Goal: Task Accomplishment & Management: Use online tool/utility

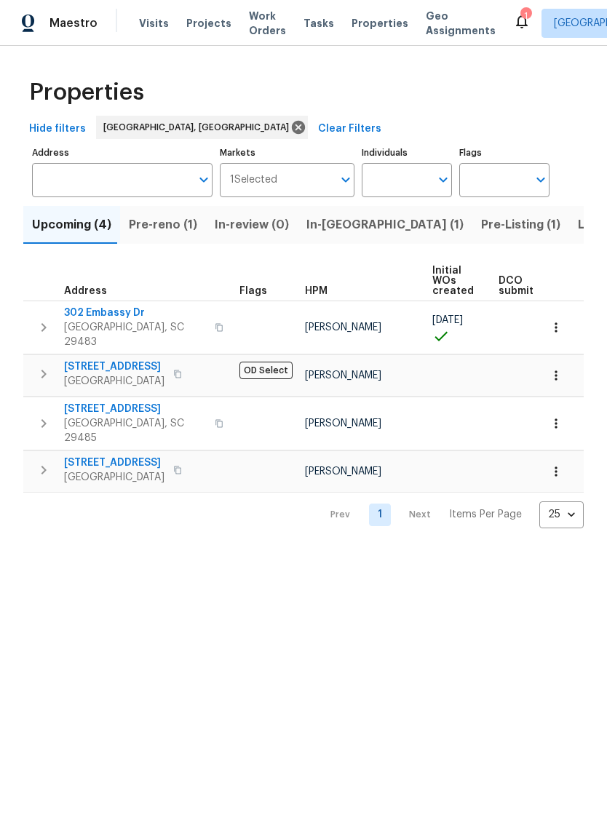
click at [146, 28] on span "Visits" at bounding box center [154, 23] width 30 height 15
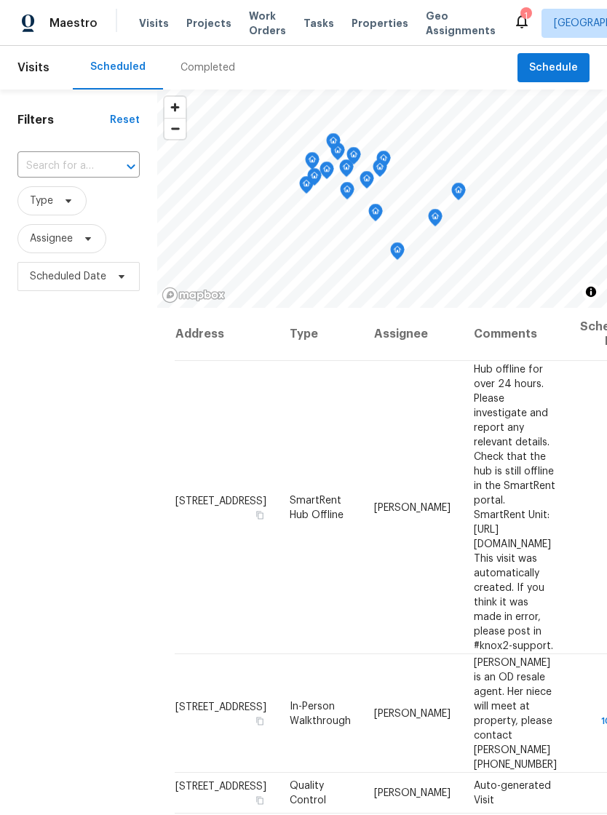
click at [371, 20] on span "Properties" at bounding box center [379, 23] width 57 height 15
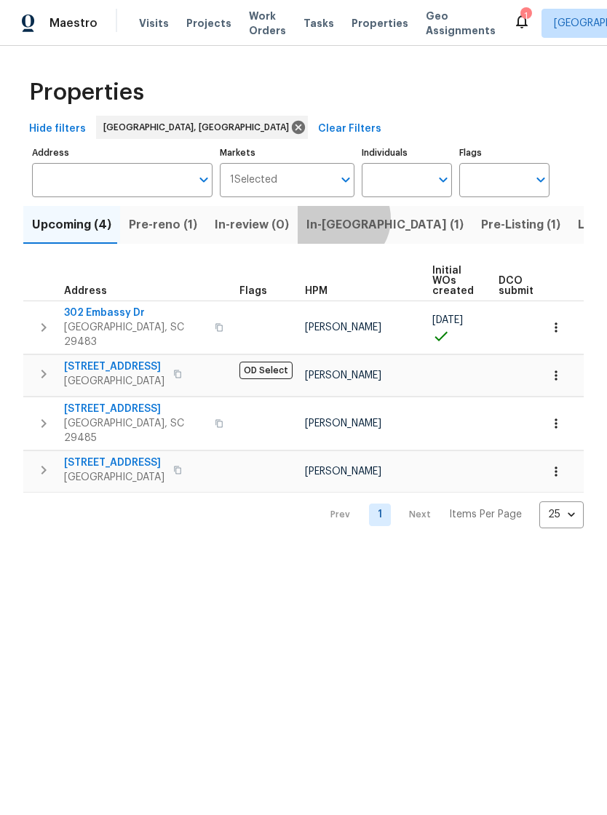
click at [331, 220] on span "In-reno (1)" at bounding box center [384, 225] width 157 height 20
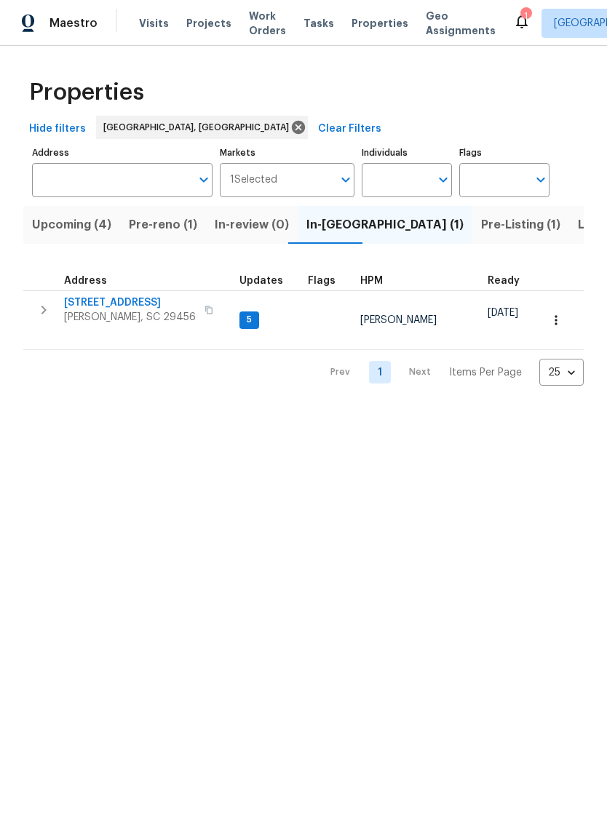
click at [170, 223] on span "Pre-reno (1)" at bounding box center [163, 225] width 68 height 20
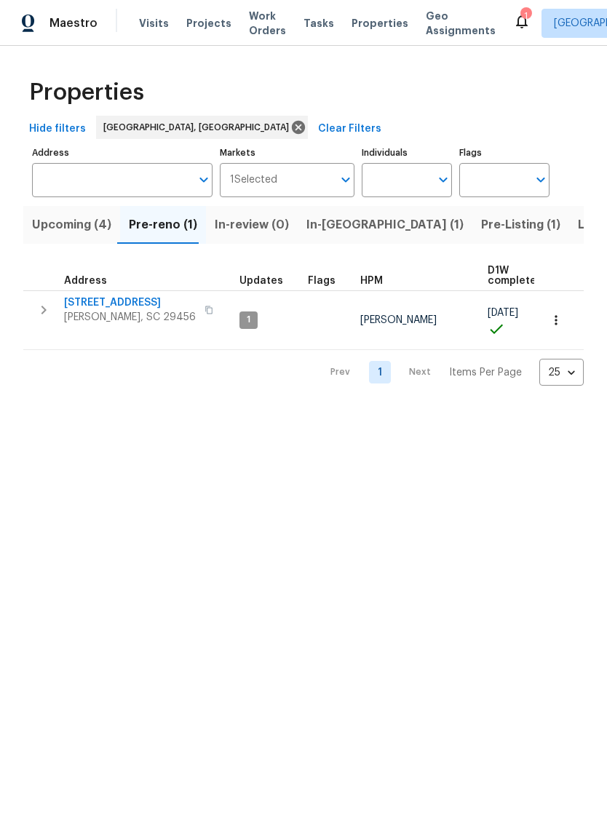
click at [125, 300] on span "[STREET_ADDRESS]" at bounding box center [130, 302] width 132 height 15
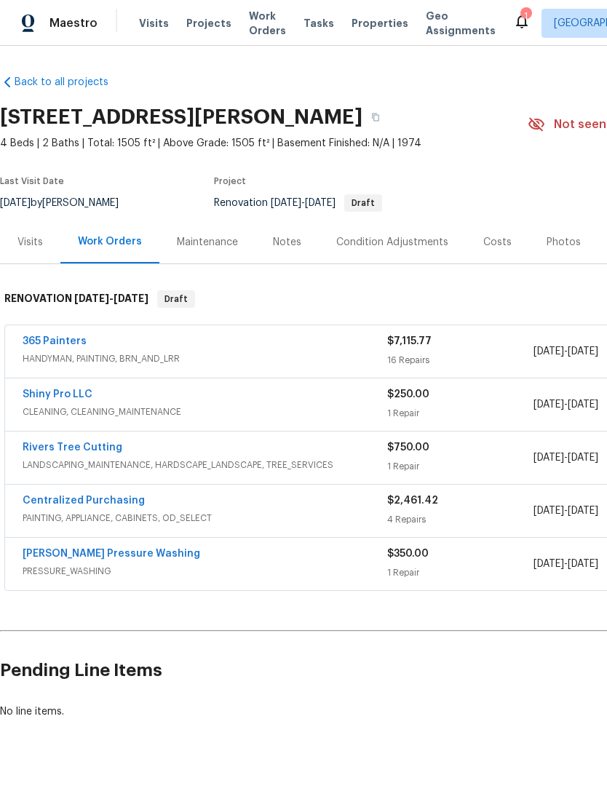
click at [186, 442] on div "Rivers Tree Cutting" at bounding box center [205, 448] width 365 height 17
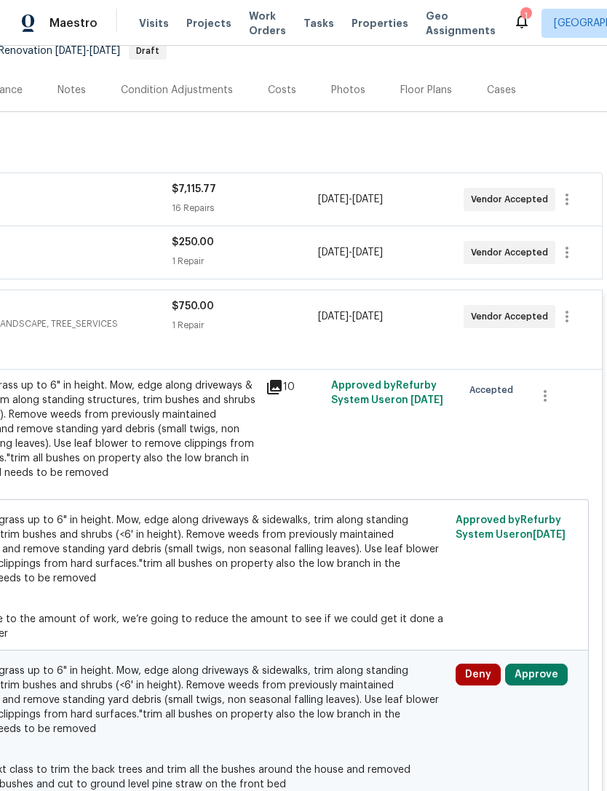
scroll to position [153, 215]
click at [543, 665] on button "Approve" at bounding box center [536, 674] width 63 height 22
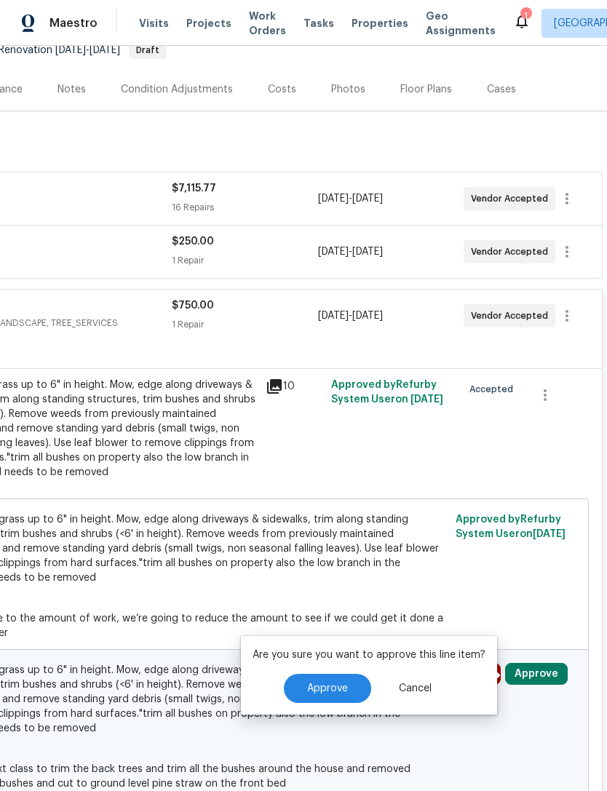
click at [330, 683] on span "Approve" at bounding box center [327, 688] width 41 height 11
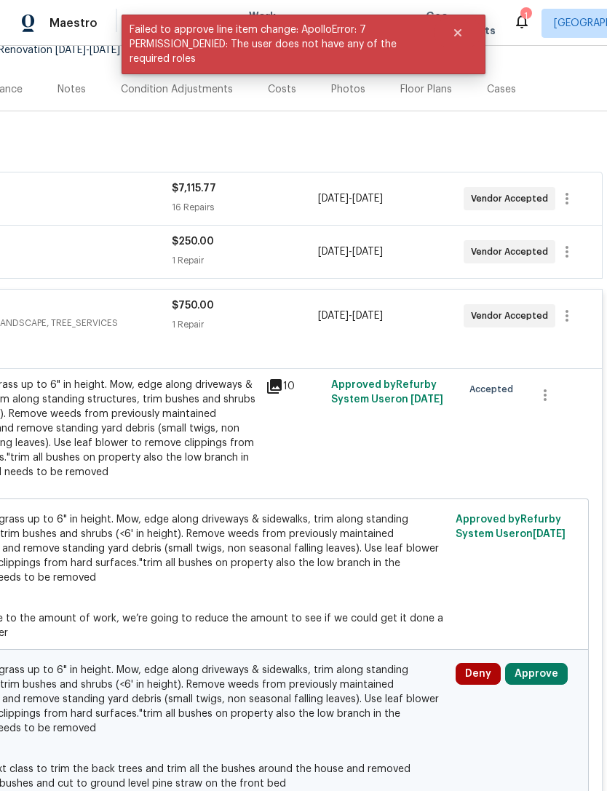
click at [536, 670] on button "Approve" at bounding box center [536, 674] width 63 height 22
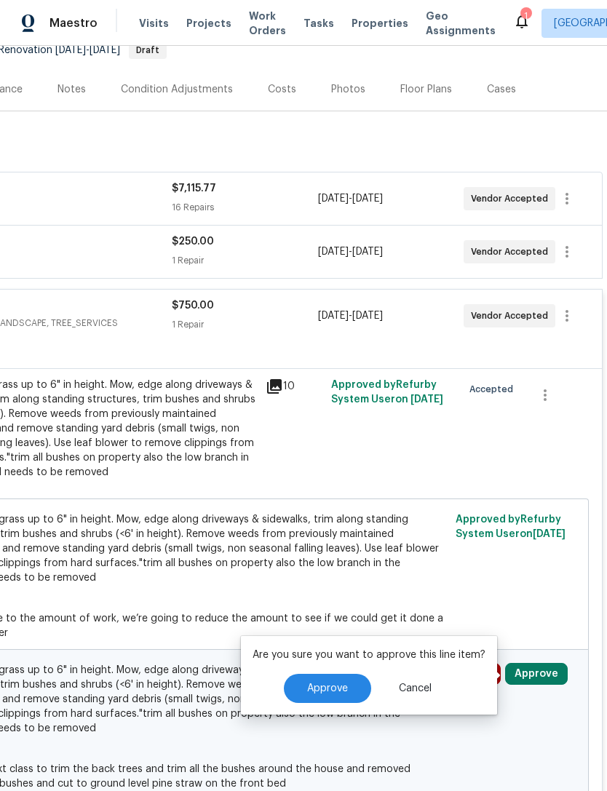
click at [337, 688] on span "Approve" at bounding box center [327, 688] width 41 height 11
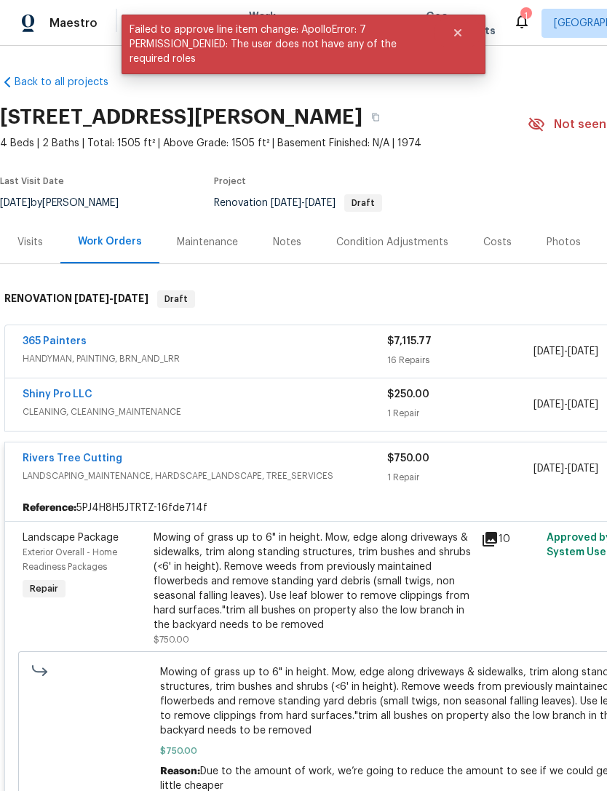
scroll to position [0, 0]
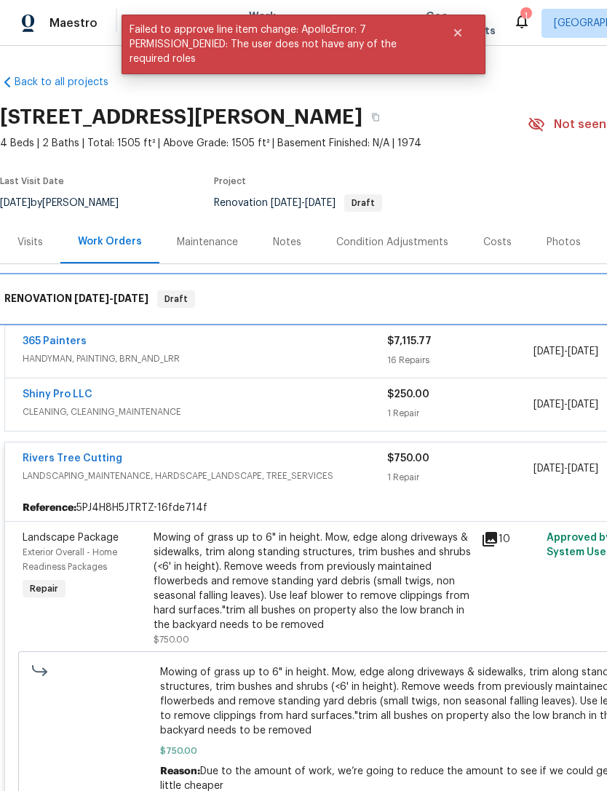
click at [65, 320] on div "RENOVATION [DATE] - [DATE] Draft" at bounding box center [411, 299] width 822 height 47
click at [55, 320] on div "RENOVATION [DATE] - [DATE] Draft" at bounding box center [411, 299] width 822 height 47
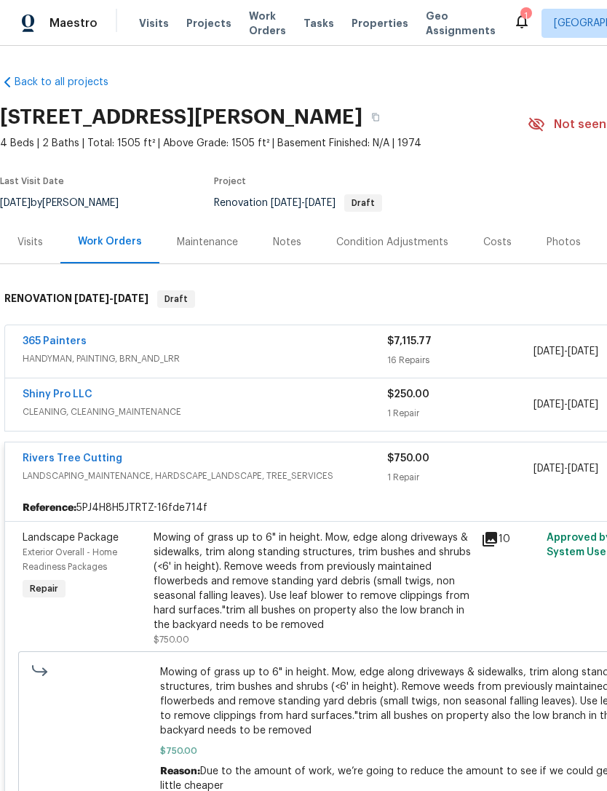
click at [114, 244] on div "Work Orders" at bounding box center [110, 241] width 64 height 15
click at [207, 250] on div "Maintenance" at bounding box center [207, 241] width 96 height 43
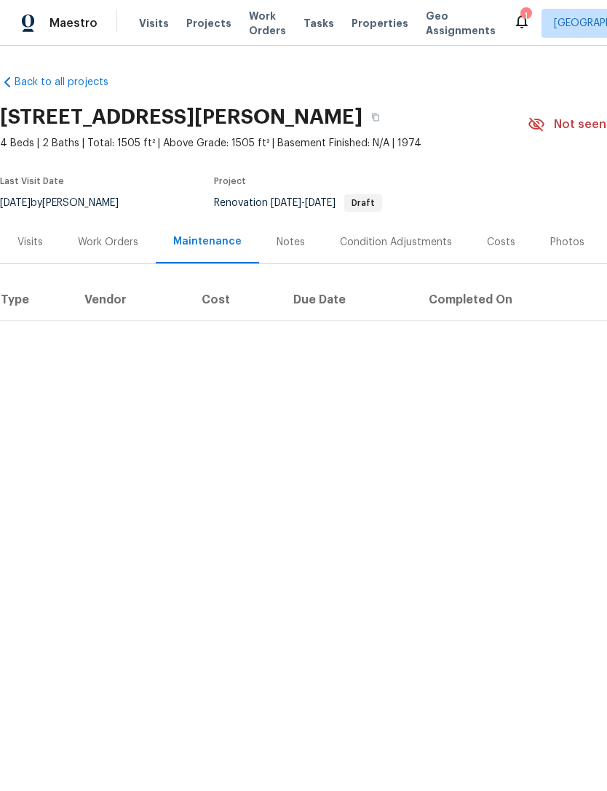
click at [115, 246] on div "Work Orders" at bounding box center [108, 242] width 60 height 15
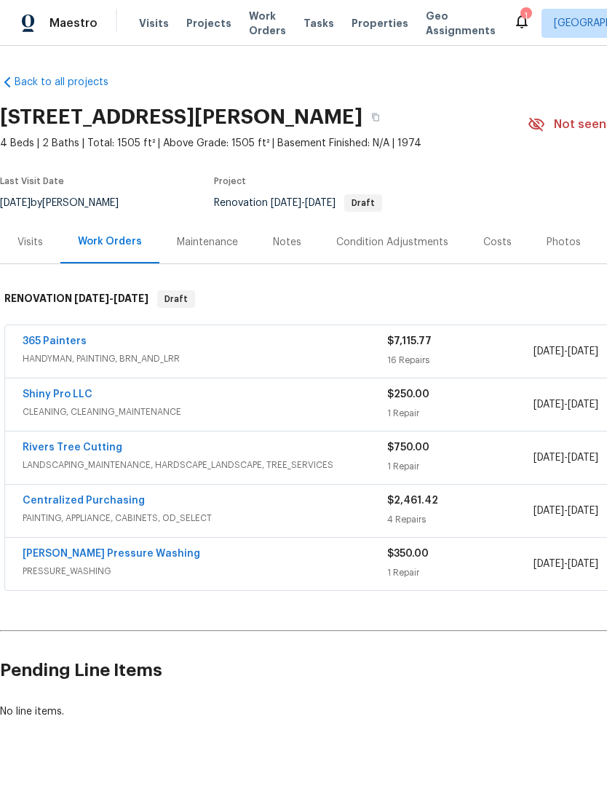
click at [31, 235] on div "Visits" at bounding box center [29, 242] width 25 height 15
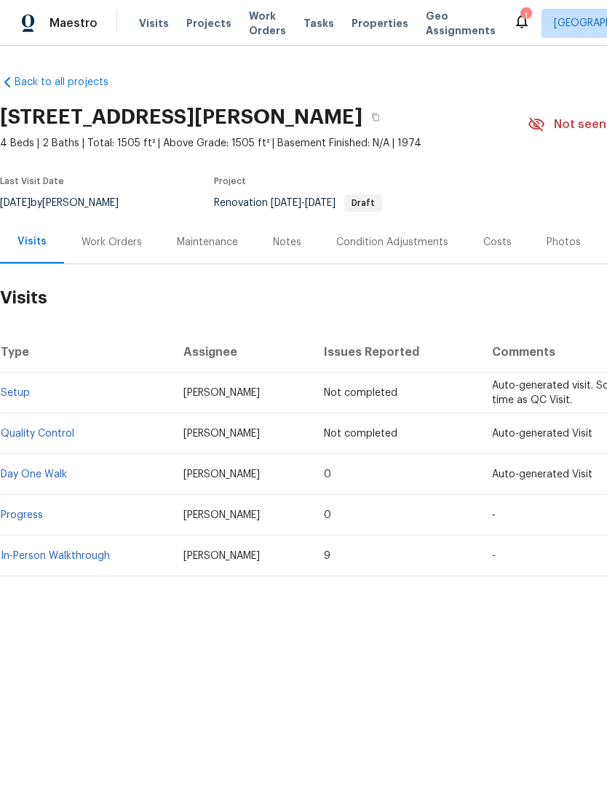
click at [114, 249] on div "Work Orders" at bounding box center [111, 242] width 60 height 15
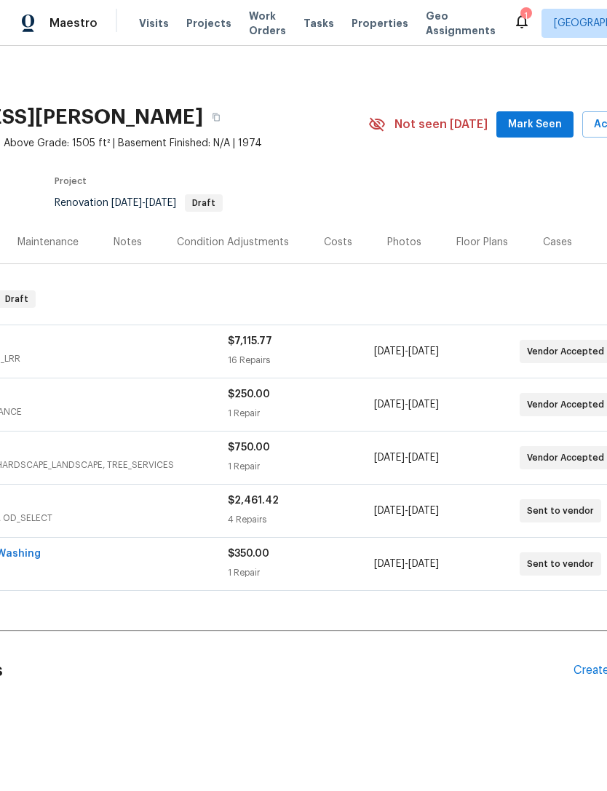
scroll to position [0, 159]
click at [332, 242] on div "Costs" at bounding box center [338, 242] width 28 height 15
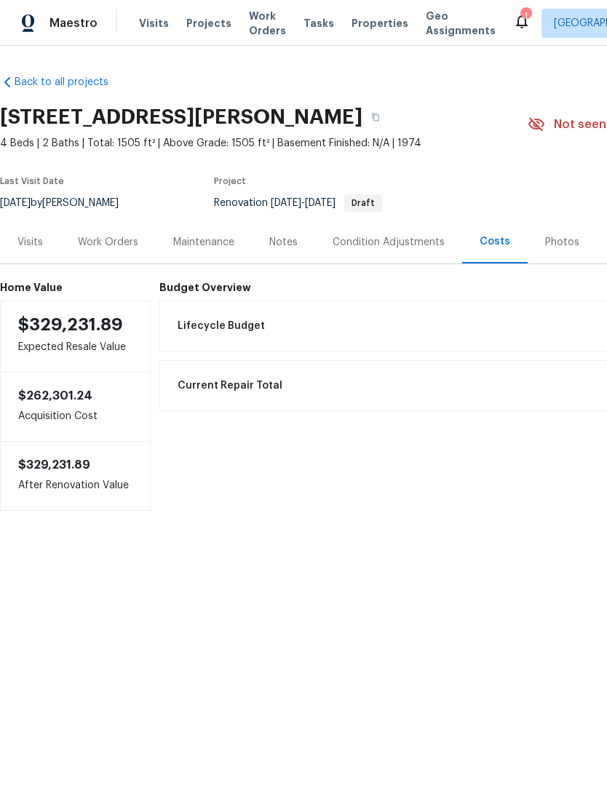
click at [120, 242] on div "Work Orders" at bounding box center [108, 242] width 60 height 15
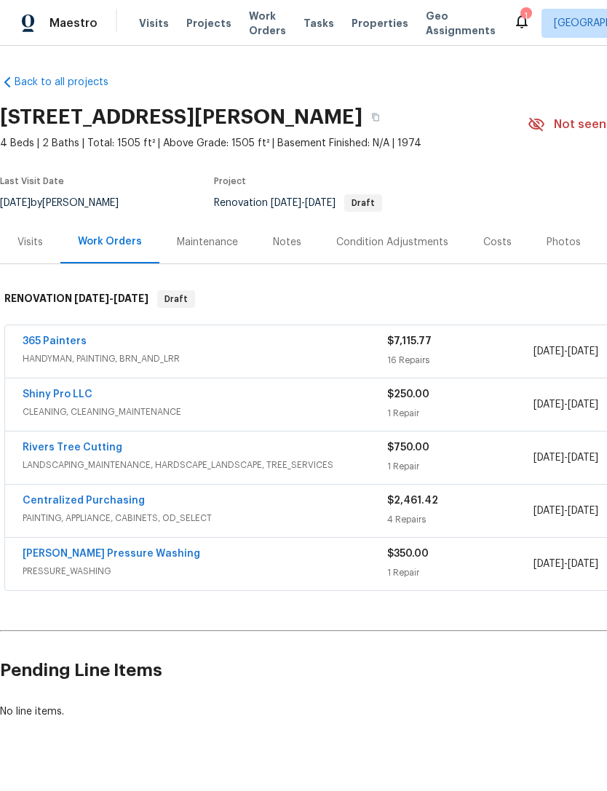
click at [98, 445] on link "Rivers Tree Cutting" at bounding box center [73, 447] width 100 height 10
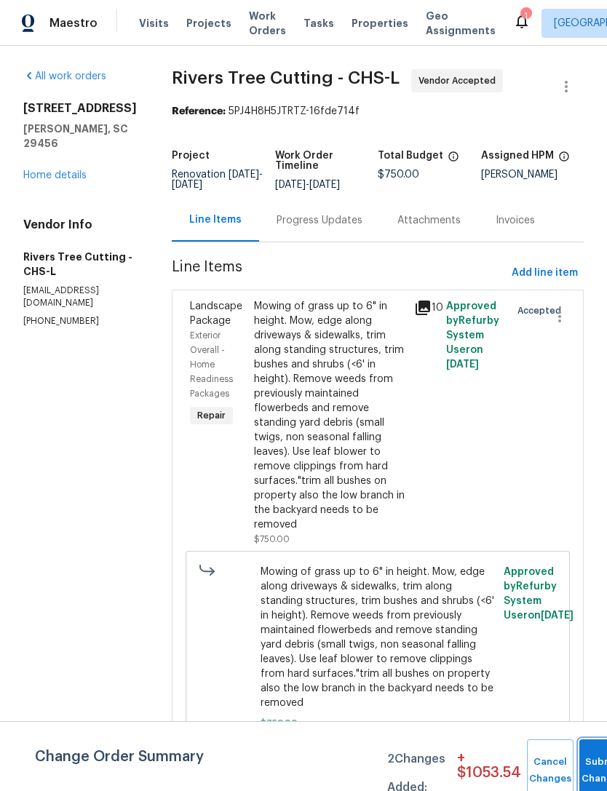
click at [587, 768] on button "Submit Changes" at bounding box center [602, 770] width 47 height 63
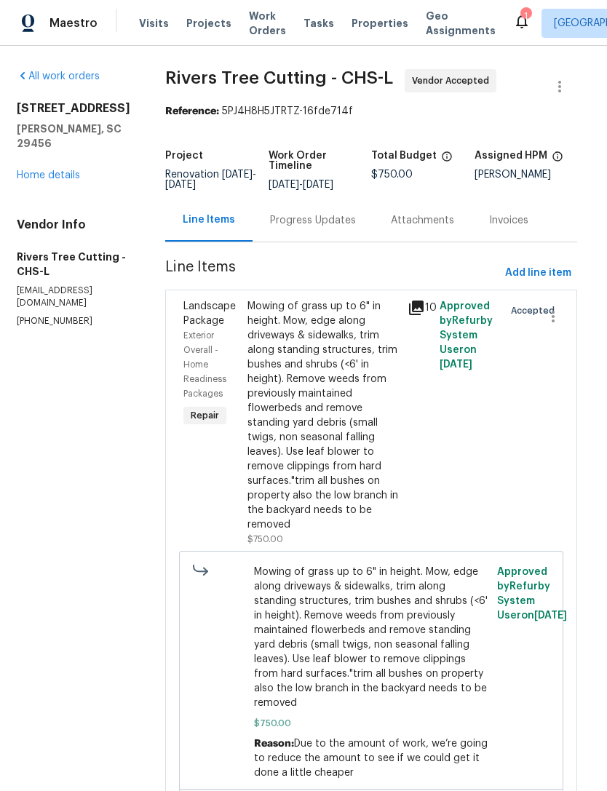
scroll to position [0, 7]
click at [59, 170] on link "Home details" at bounding box center [48, 175] width 63 height 10
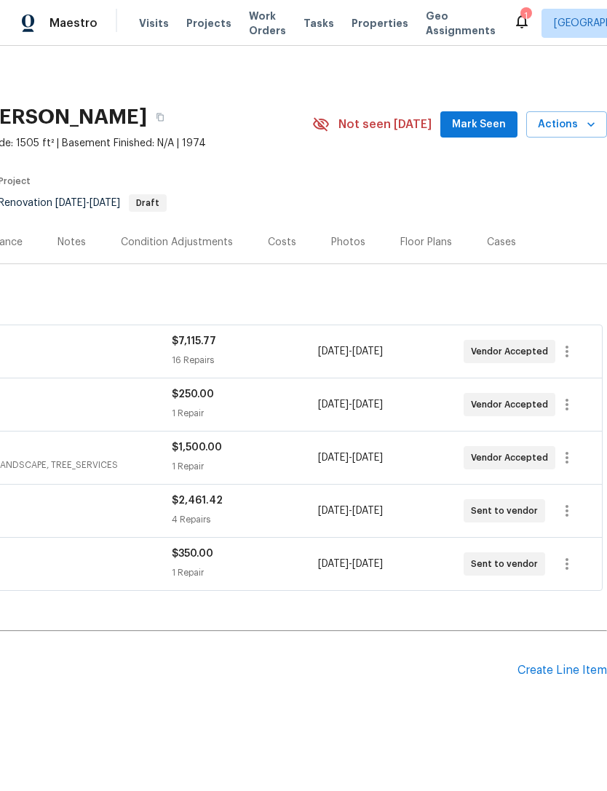
scroll to position [0, 215]
